Goal: Information Seeking & Learning: Check status

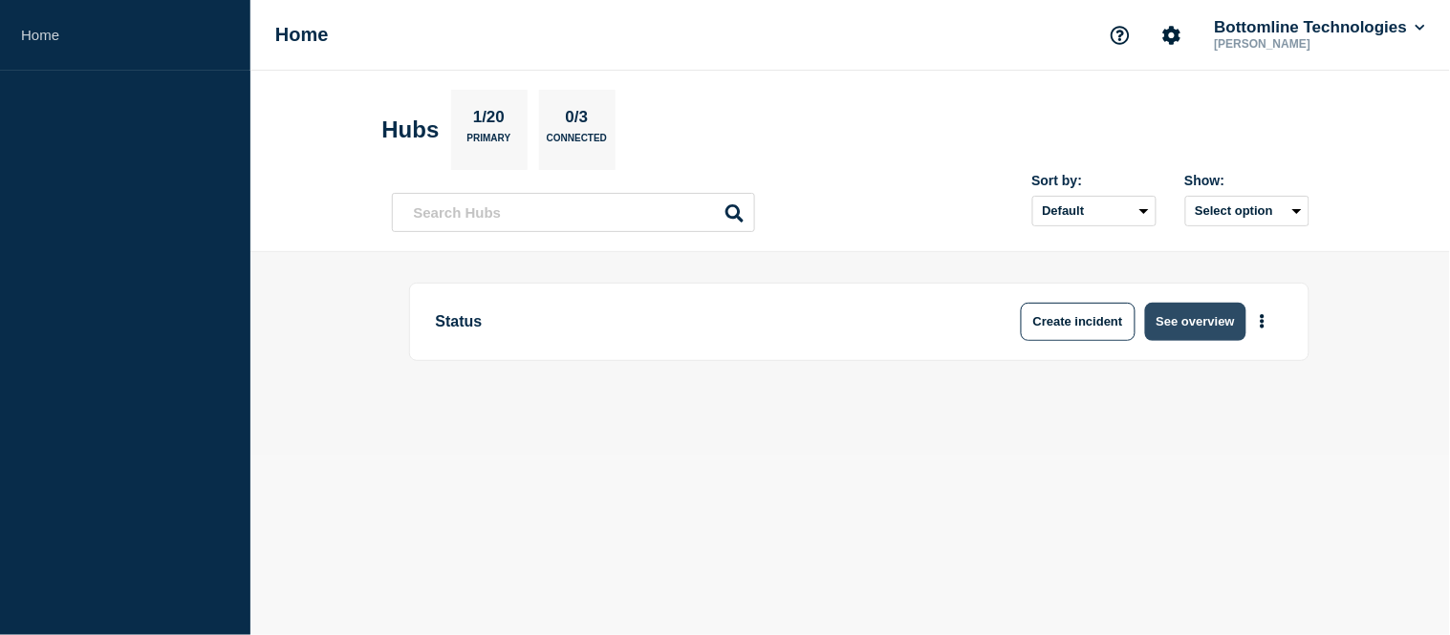
click at [1170, 317] on button "See overview" at bounding box center [1195, 322] width 101 height 38
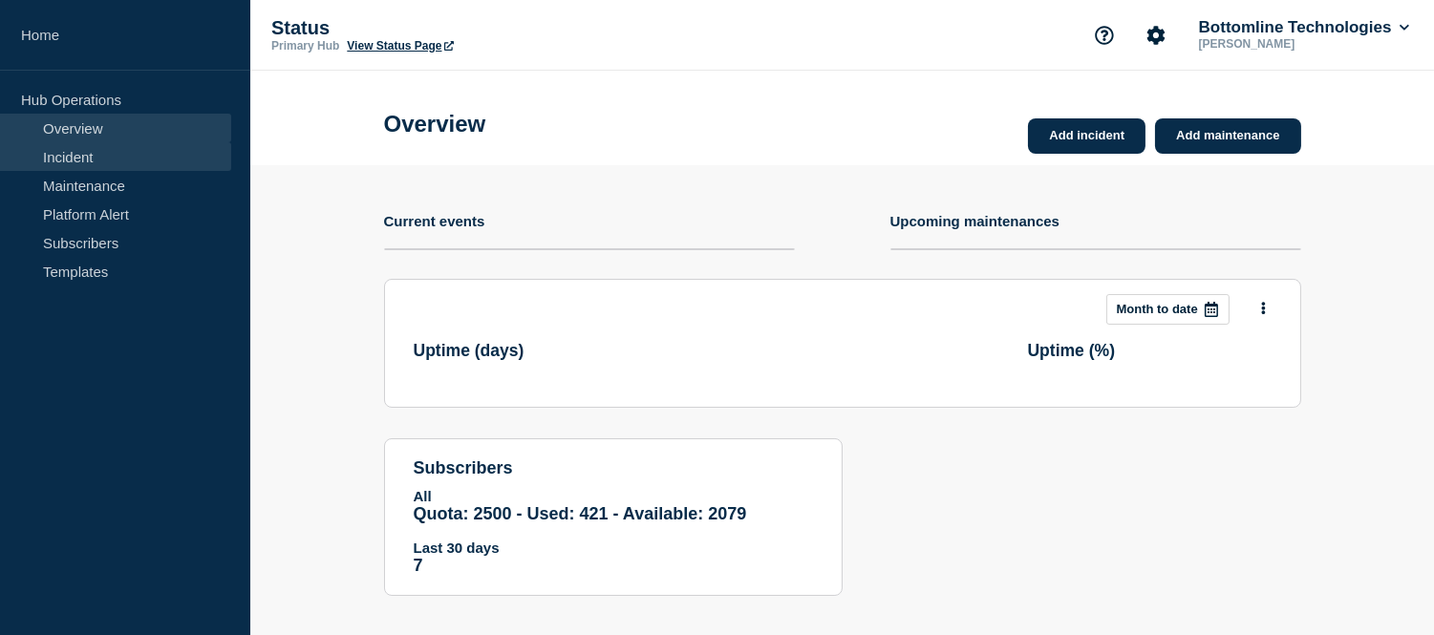
click at [76, 150] on link "Incident" at bounding box center [115, 156] width 231 height 29
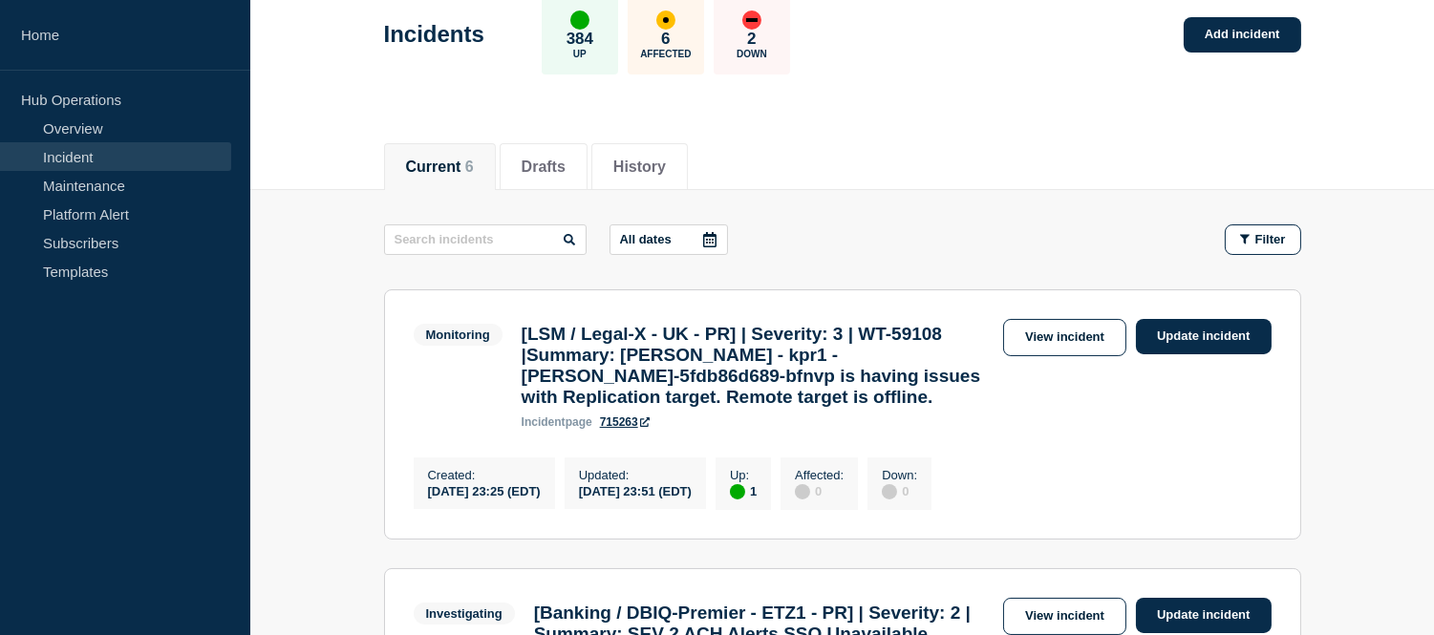
scroll to position [212, 0]
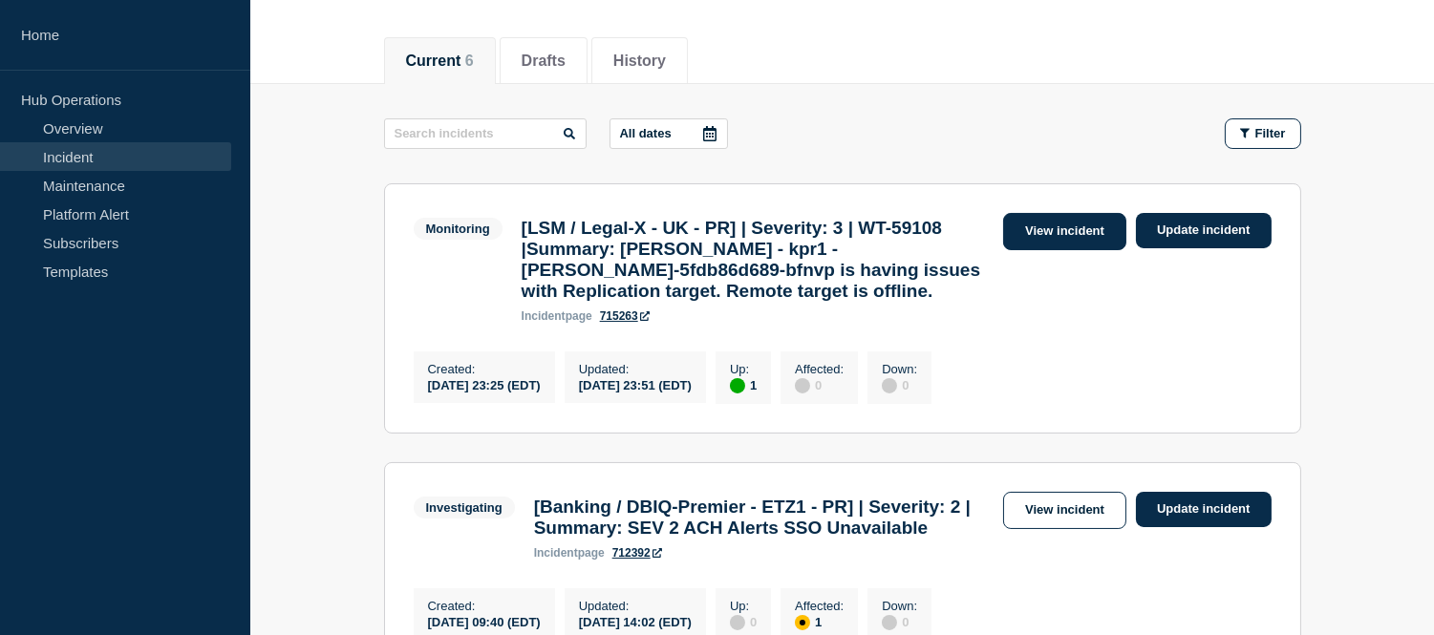
click at [1065, 240] on link "View incident" at bounding box center [1064, 231] width 123 height 37
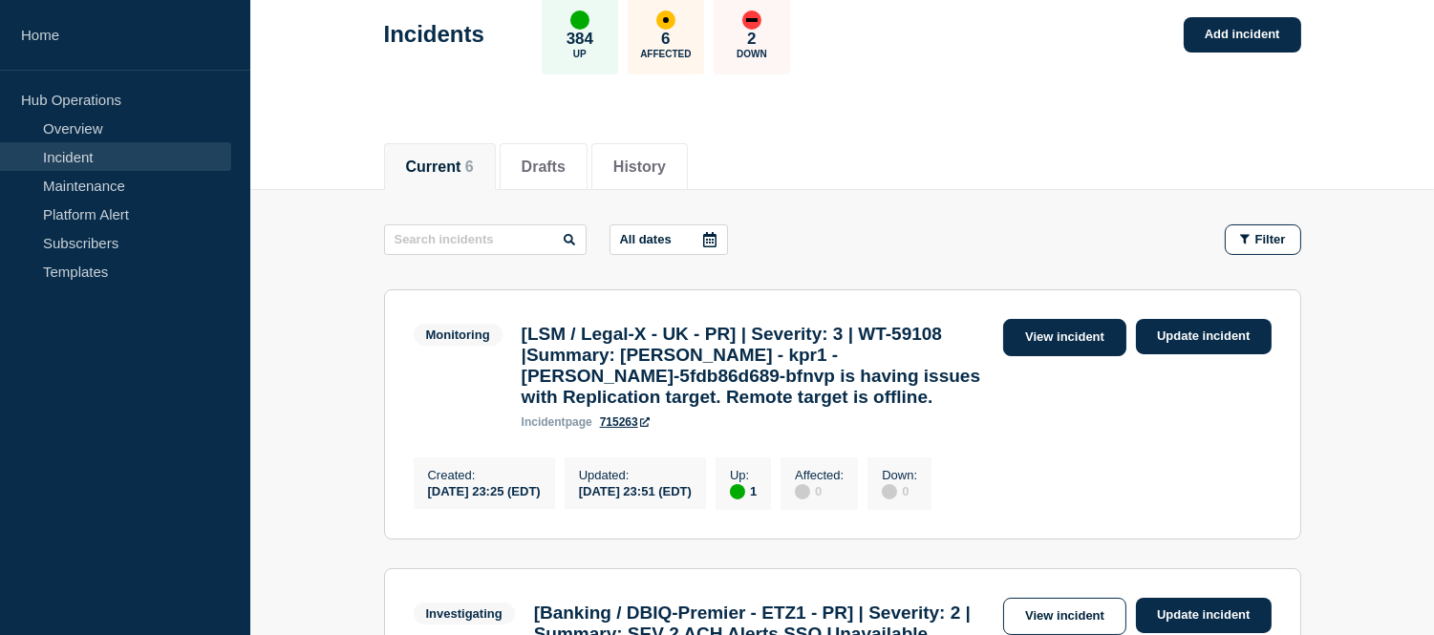
click at [1087, 344] on link "View incident" at bounding box center [1064, 337] width 123 height 37
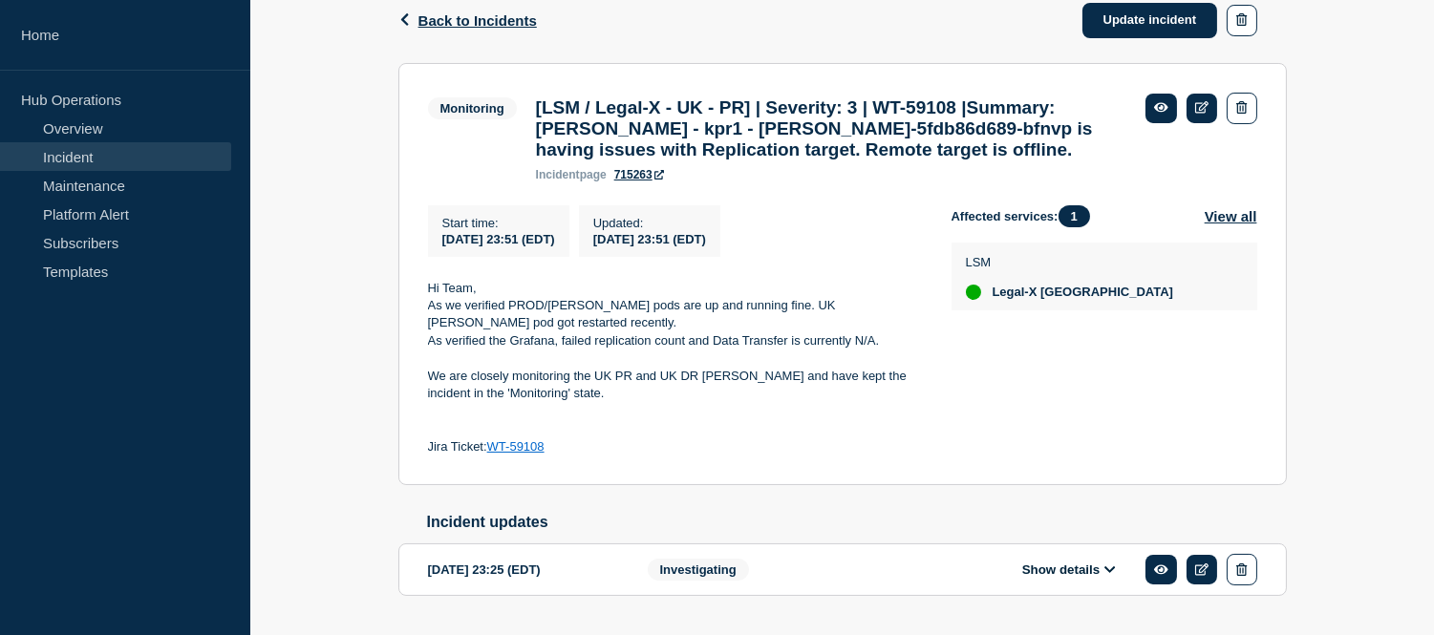
scroll to position [387, 0]
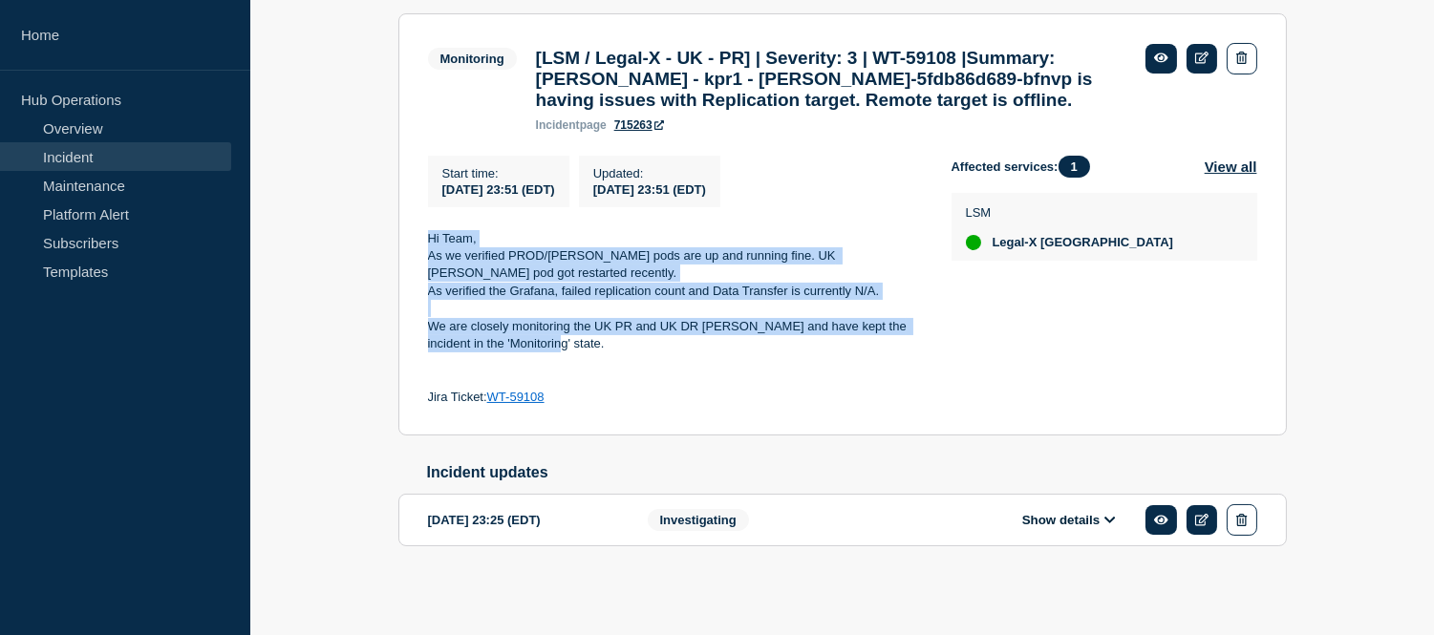
drag, startPoint x: 425, startPoint y: 227, endPoint x: 552, endPoint y: 338, distance: 168.6
click at [552, 338] on section "Monitoring [LSM / Legal-X - UK - PR] | Severity: 3 | WT-59108 |Summary: MinIO -…" at bounding box center [842, 224] width 889 height 423
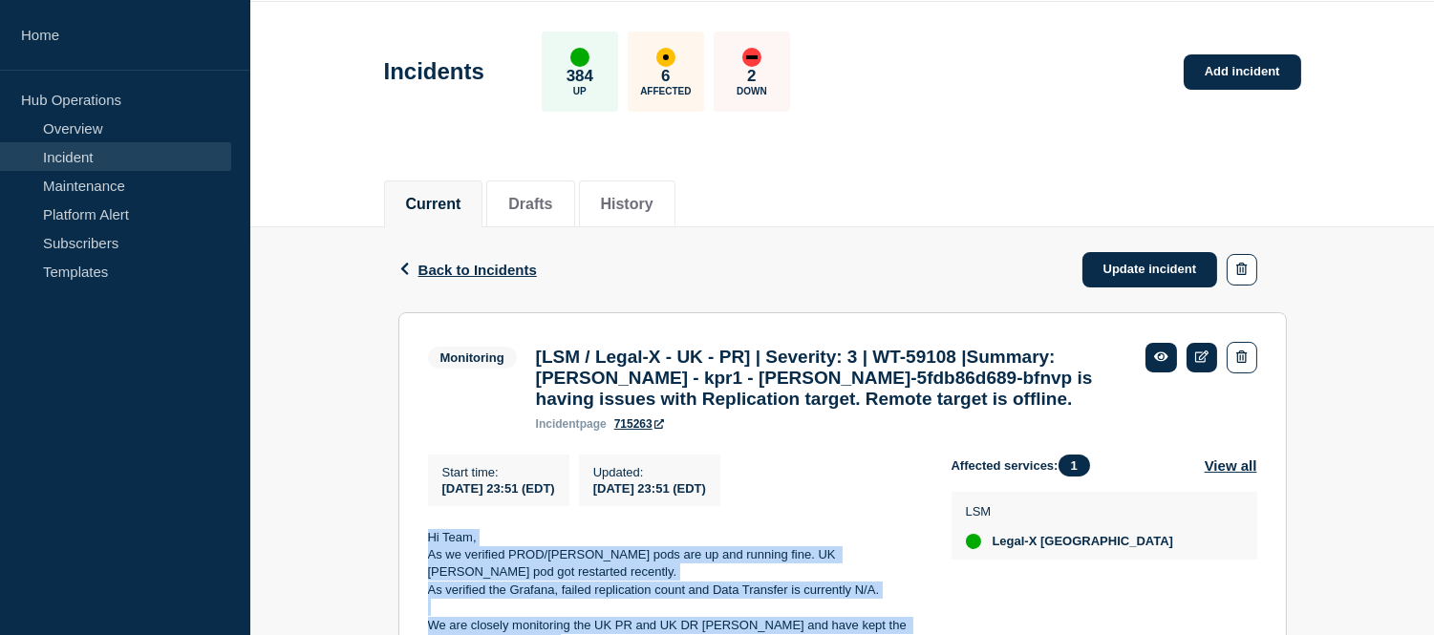
scroll to position [0, 0]
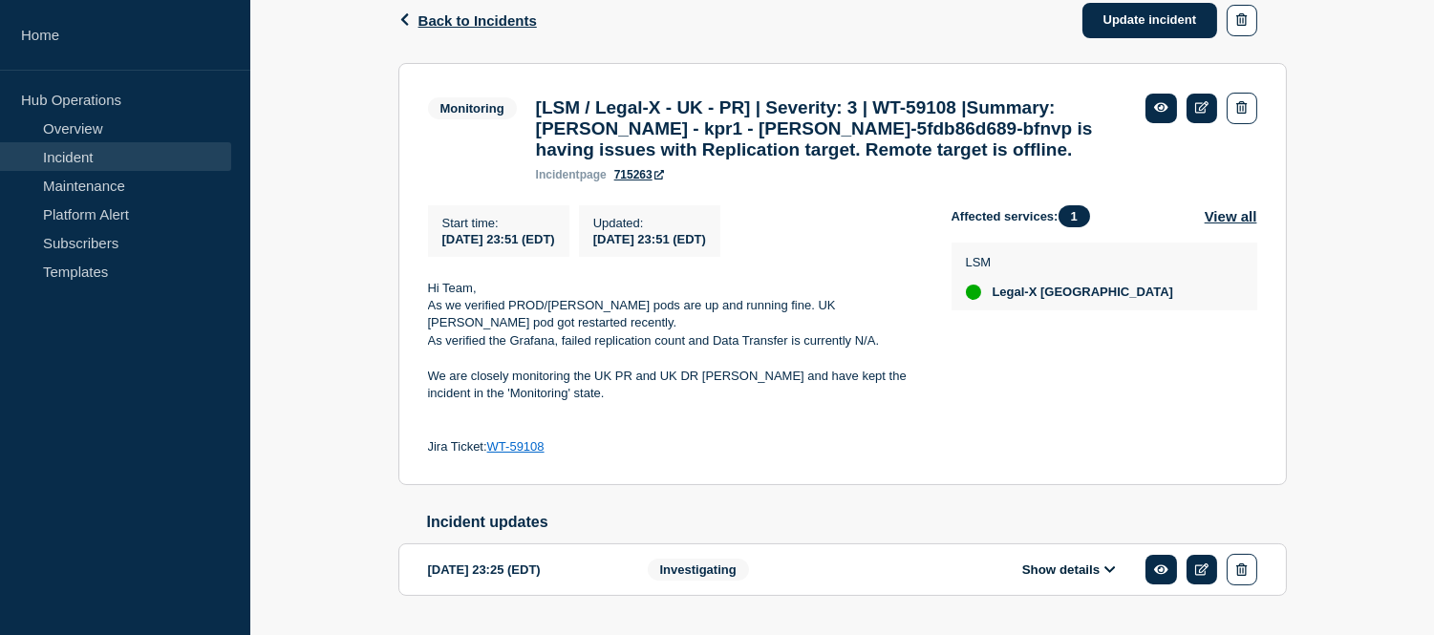
scroll to position [106, 0]
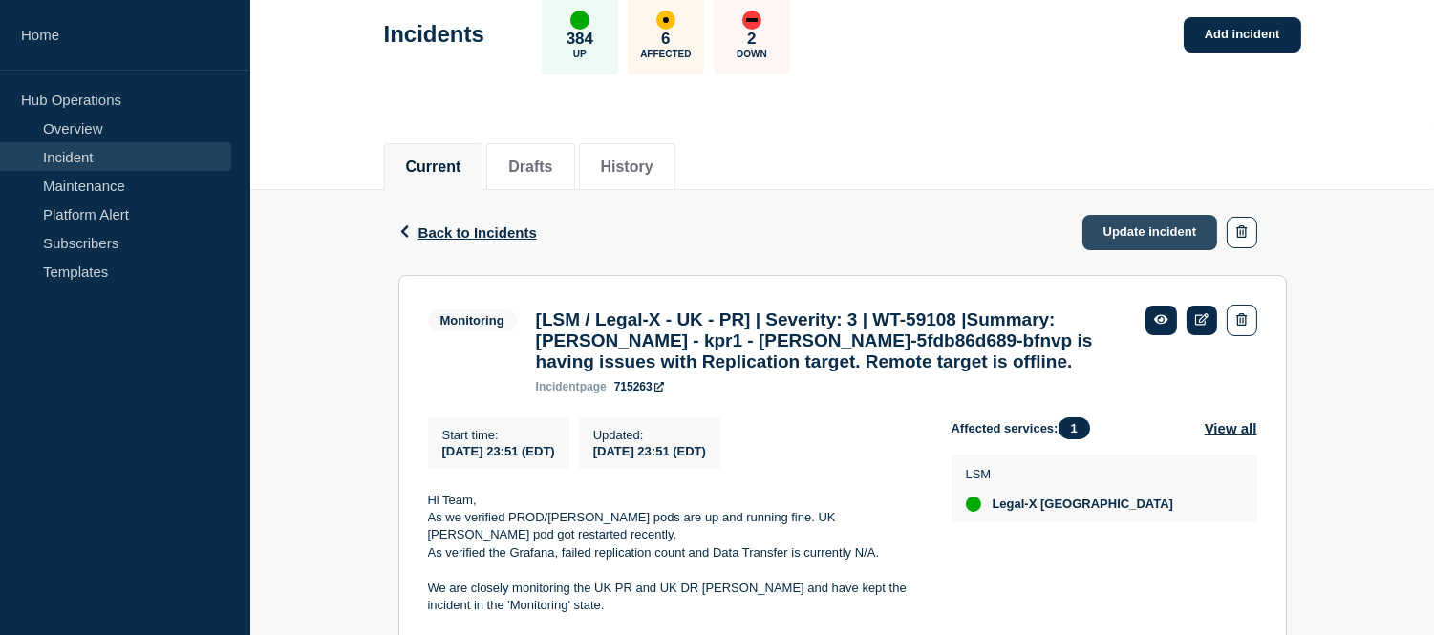
click at [1111, 231] on link "Update incident" at bounding box center [1151, 232] width 136 height 35
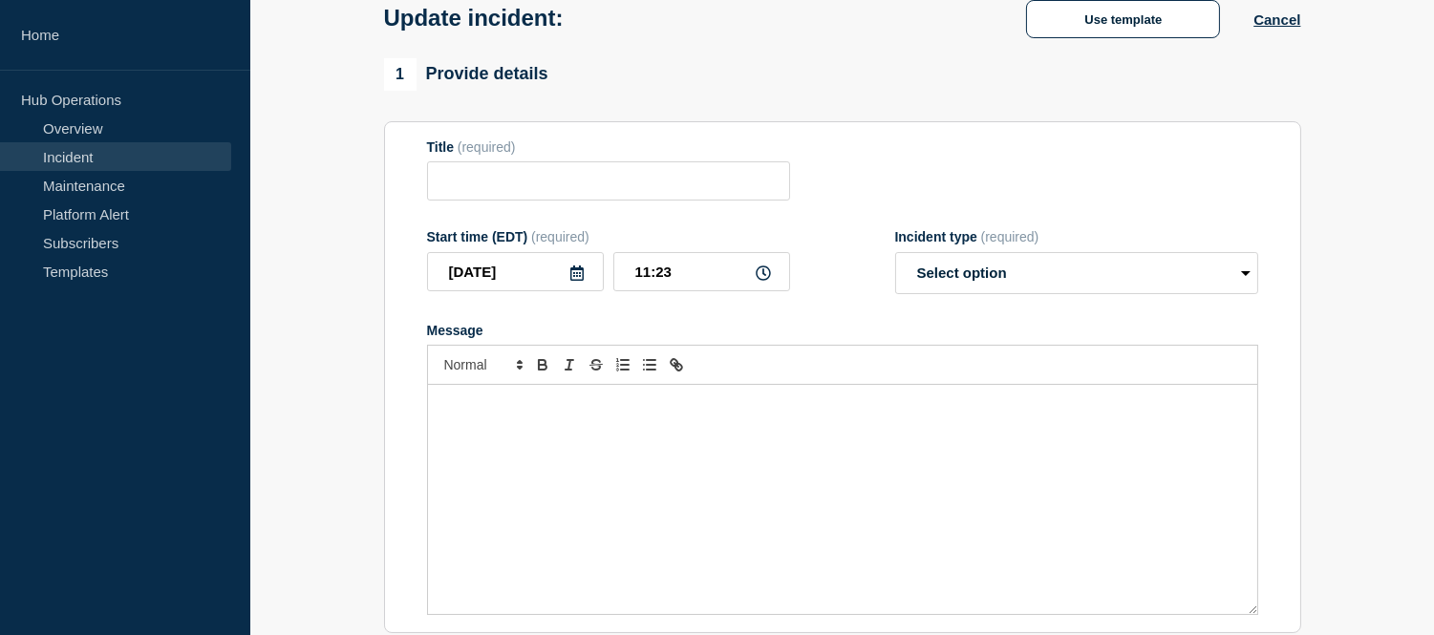
type input "[LSM / Legal-X - UK - PR] | Severity: 3 | WT-59108 |Summary: [PERSON_NAME] - kp…"
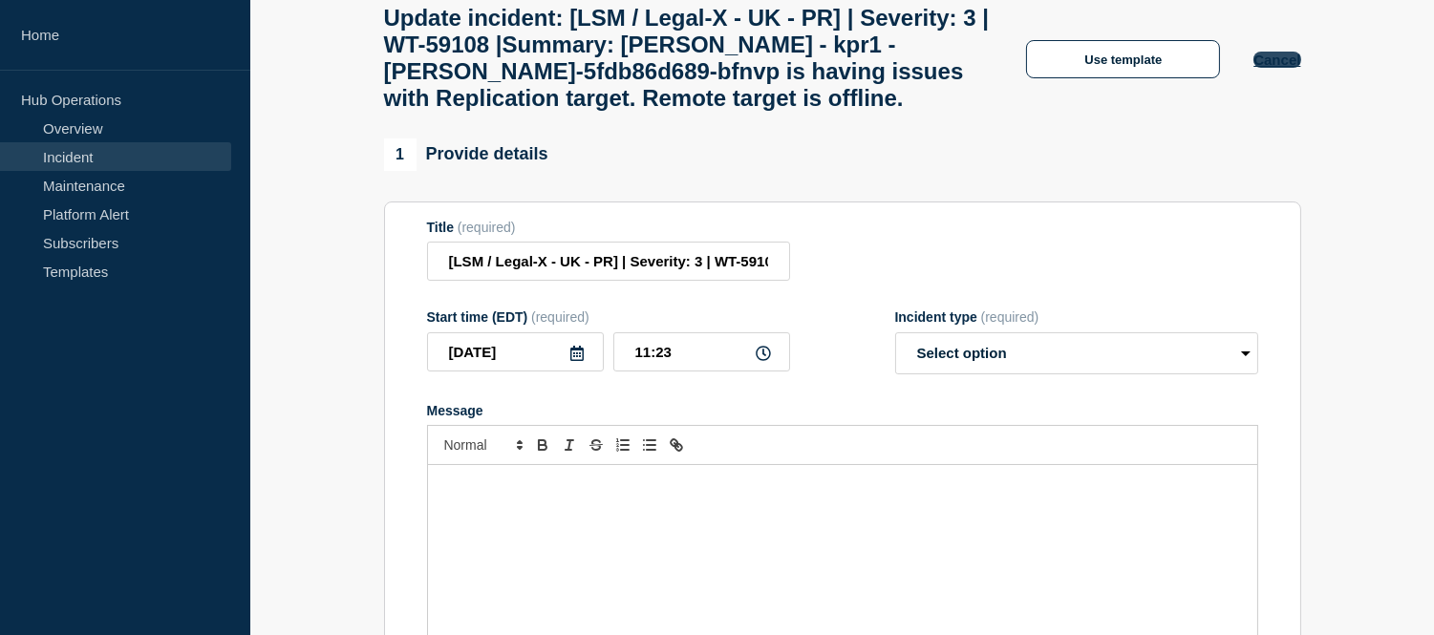
click at [1271, 68] on button "Cancel" at bounding box center [1277, 60] width 47 height 16
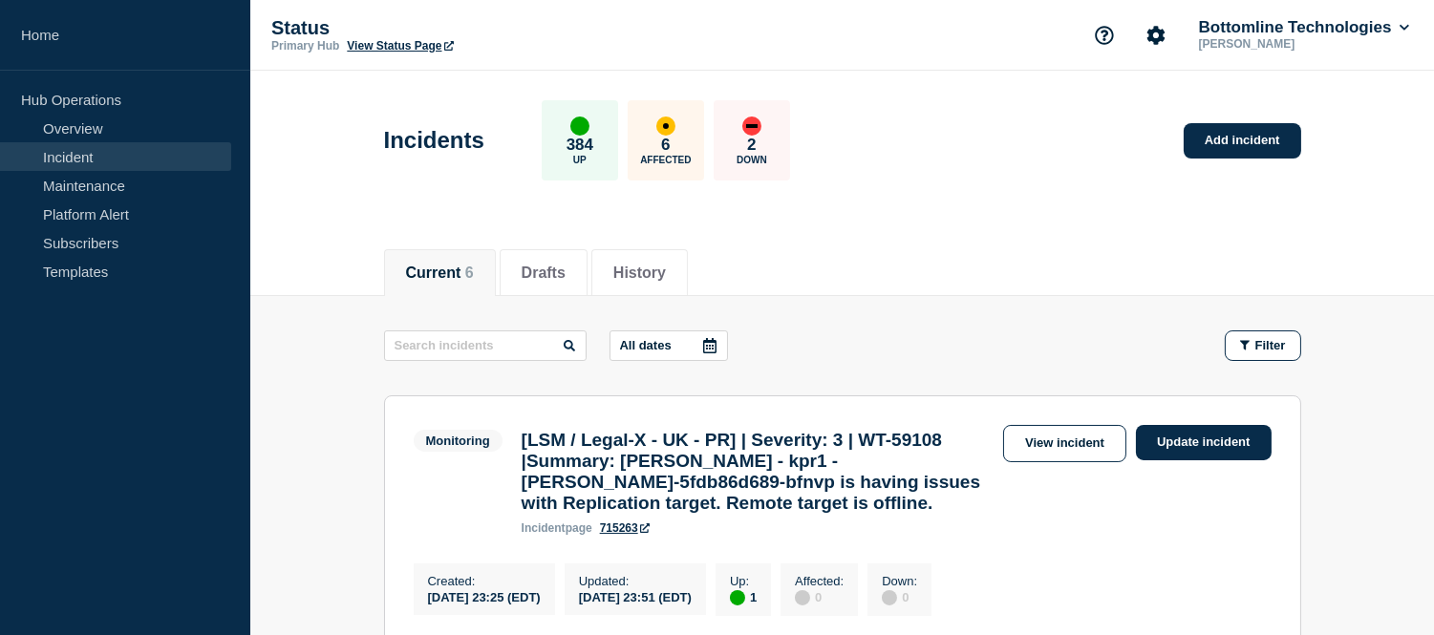
click at [446, 265] on button "Current 6" at bounding box center [440, 273] width 68 height 17
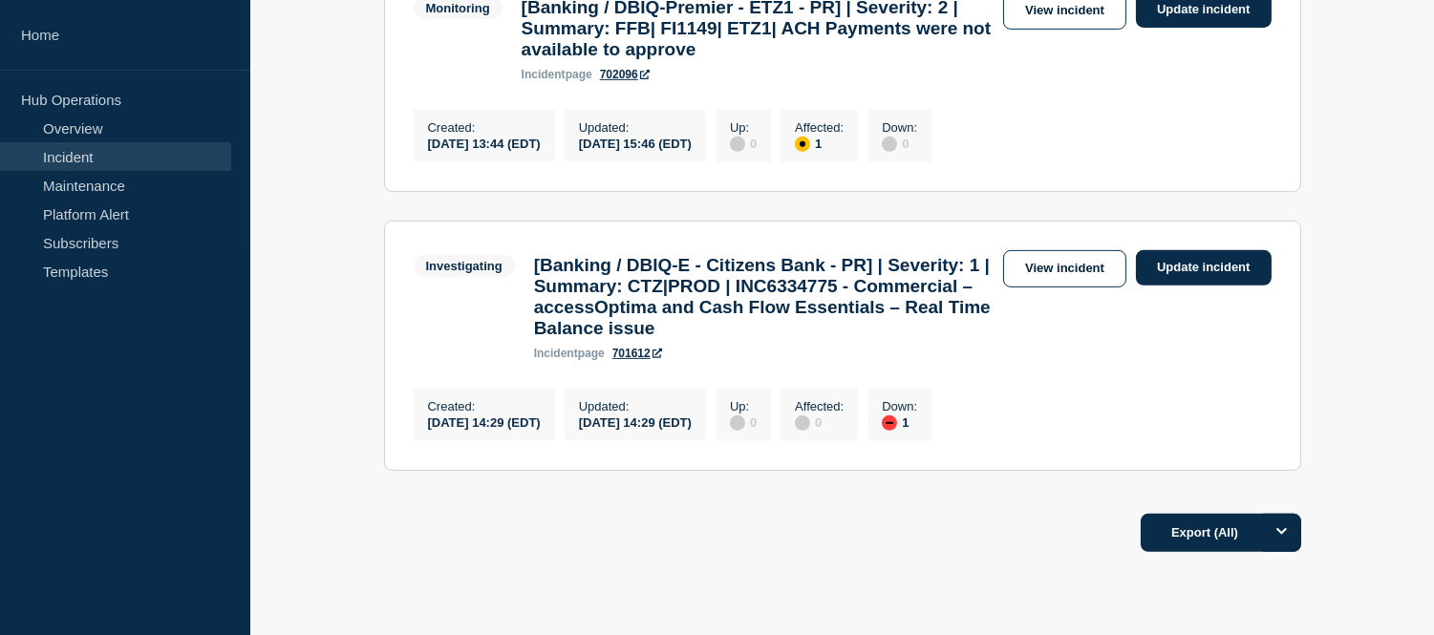
scroll to position [1701, 0]
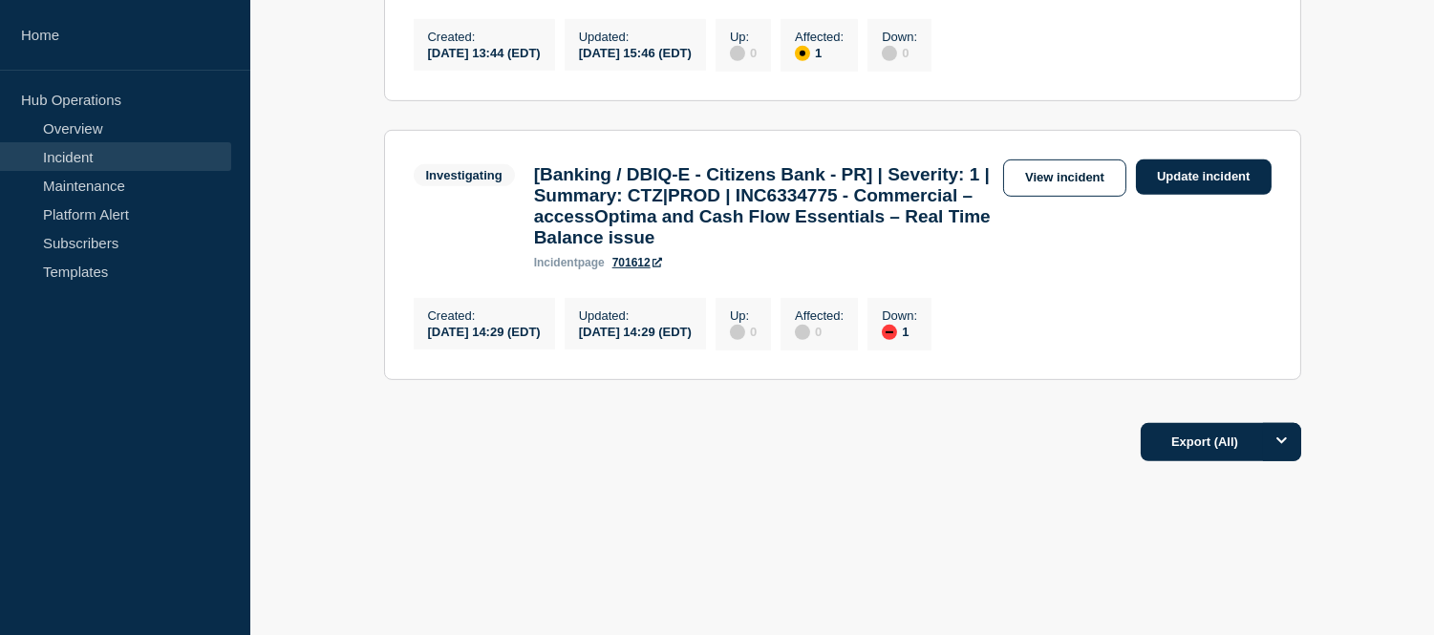
click at [97, 154] on link "Incident" at bounding box center [115, 156] width 231 height 29
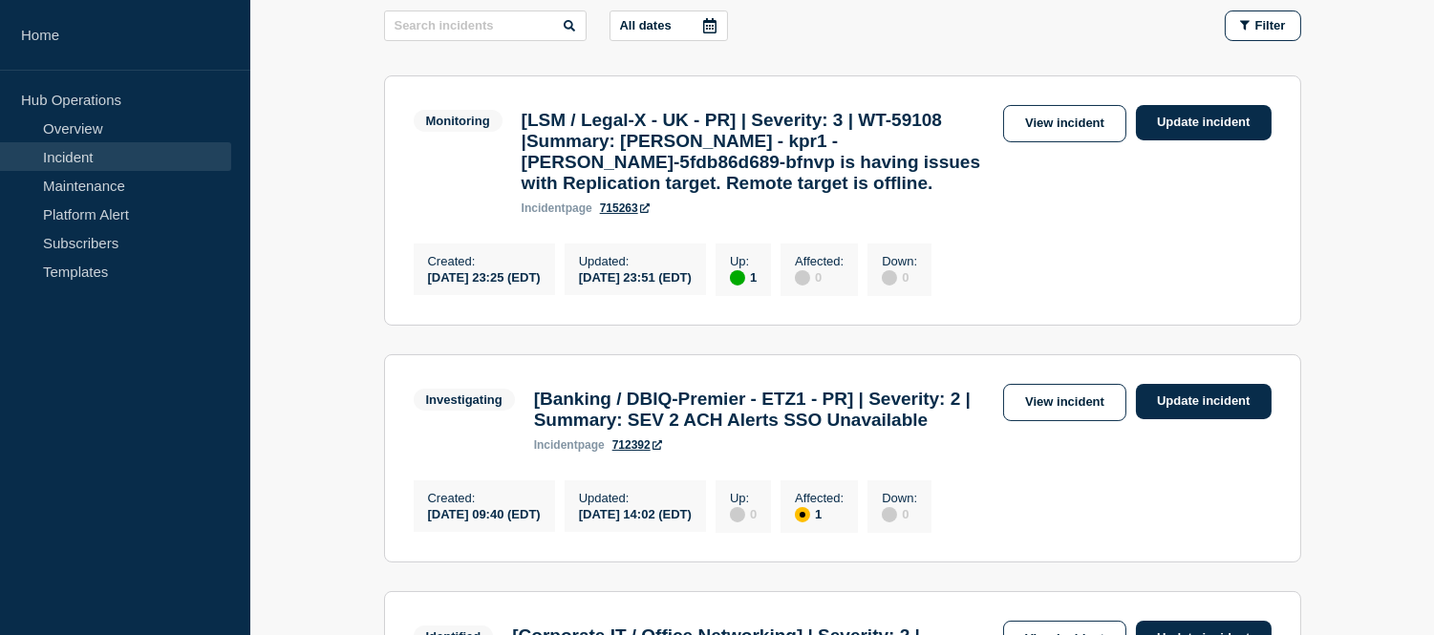
scroll to position [214, 0]
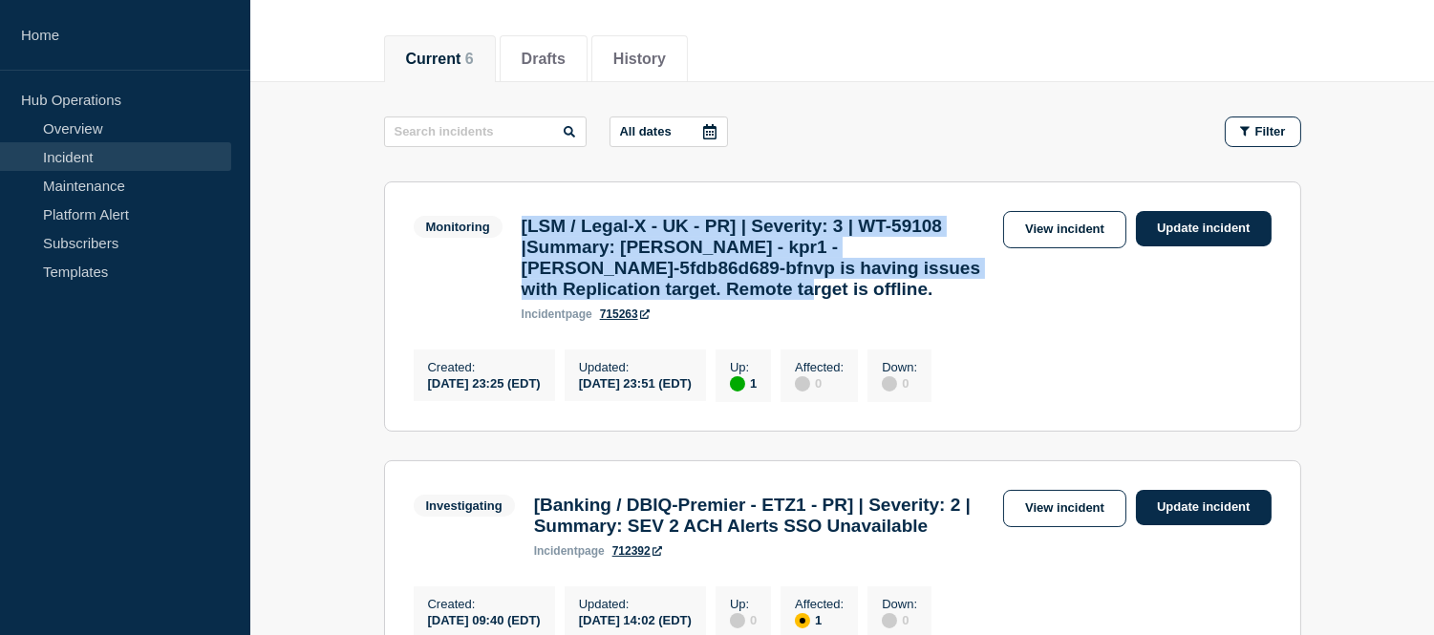
drag, startPoint x: 958, startPoint y: 307, endPoint x: 522, endPoint y: 226, distance: 443.3
click at [522, 226] on h3 "[LSM / Legal-X - UK - PR] | Severity: 3 | WT-59108 |Summary: [PERSON_NAME] - kp…" at bounding box center [758, 258] width 472 height 84
click at [961, 300] on h3 "[LSM / Legal-X - UK - PR] | Severity: 3 | WT-59108 |Summary: [PERSON_NAME] - kp…" at bounding box center [758, 258] width 472 height 84
drag, startPoint x: 961, startPoint y: 307, endPoint x: 538, endPoint y: 235, distance: 429.4
click at [522, 235] on h3 "[LSM / Legal-X - UK - PR] | Severity: 3 | WT-59108 |Summary: [PERSON_NAME] - kp…" at bounding box center [758, 258] width 472 height 84
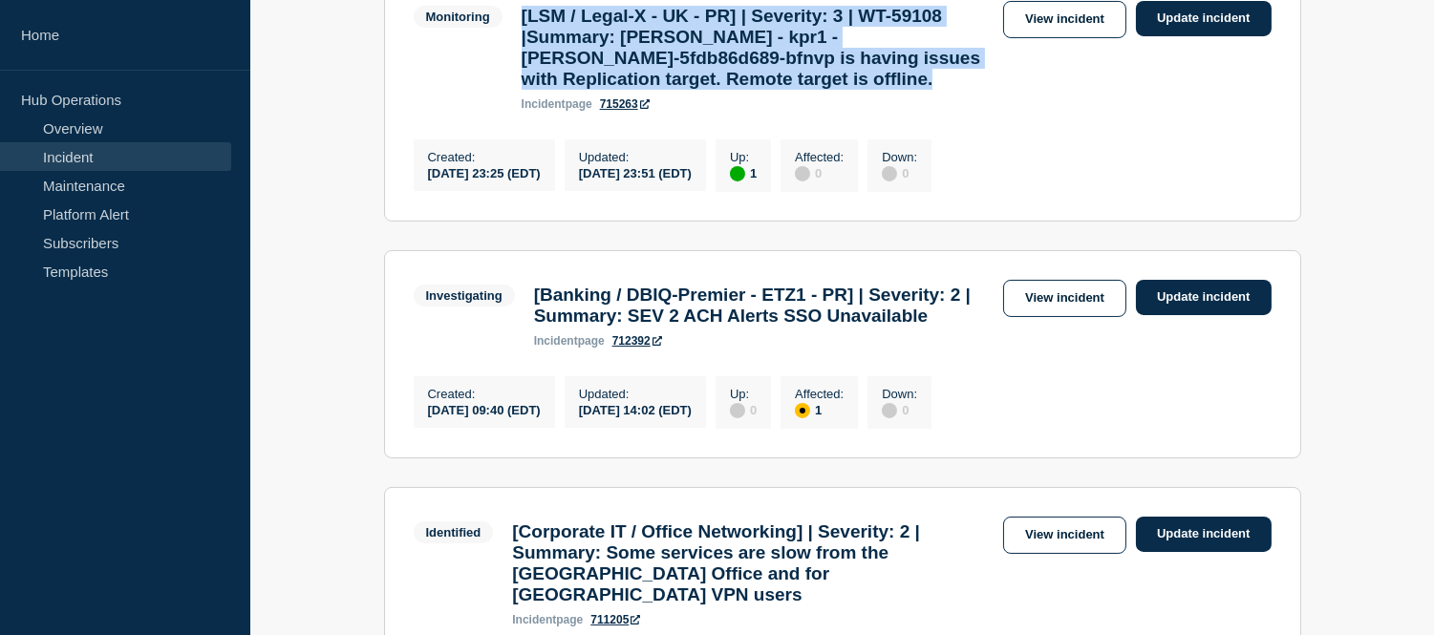
scroll to position [212, 0]
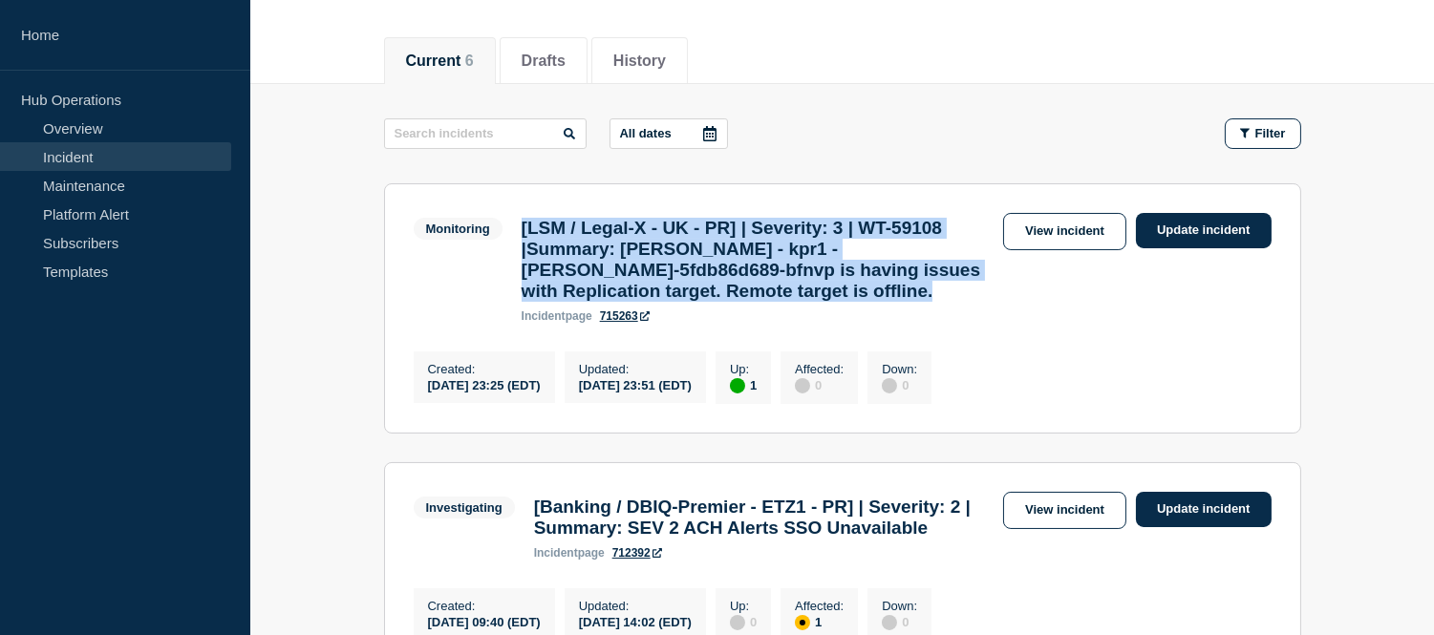
click at [963, 302] on h3 "[LSM / Legal-X - UK - PR] | Severity: 3 | WT-59108 |Summary: [PERSON_NAME] - kp…" at bounding box center [758, 260] width 472 height 84
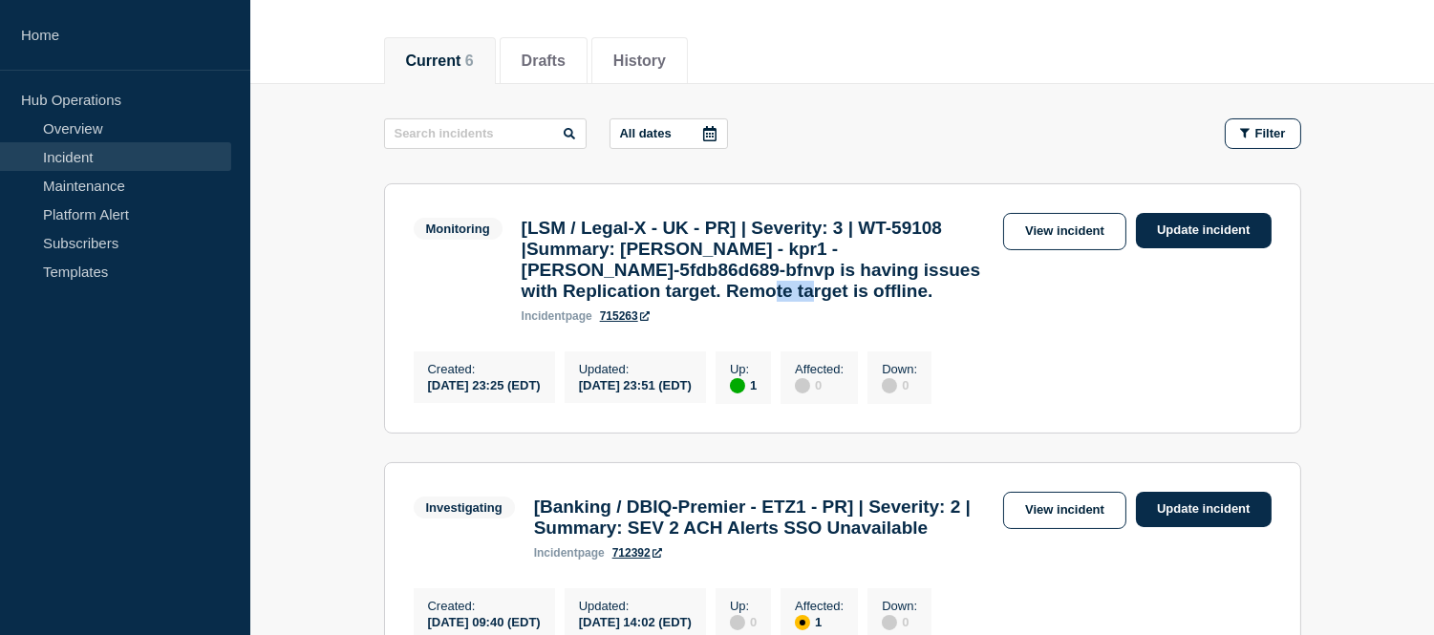
drag, startPoint x: 963, startPoint y: 311, endPoint x: 914, endPoint y: 308, distance: 49.8
click at [914, 302] on h3 "[LSM / Legal-X - UK - PR] | Severity: 3 | WT-59108 |Summary: [PERSON_NAME] - kp…" at bounding box center [758, 260] width 472 height 84
